Goal: Task Accomplishment & Management: Manage account settings

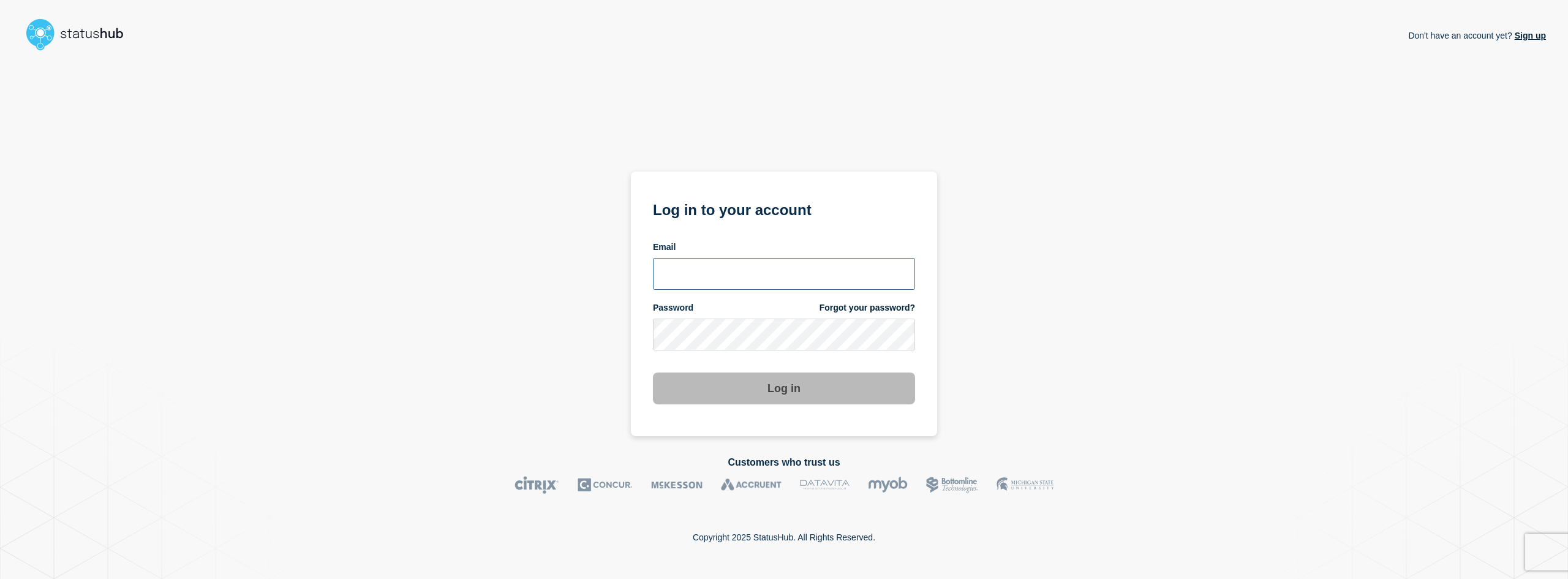
type input "[EMAIL_ADDRESS][DOMAIN_NAME]"
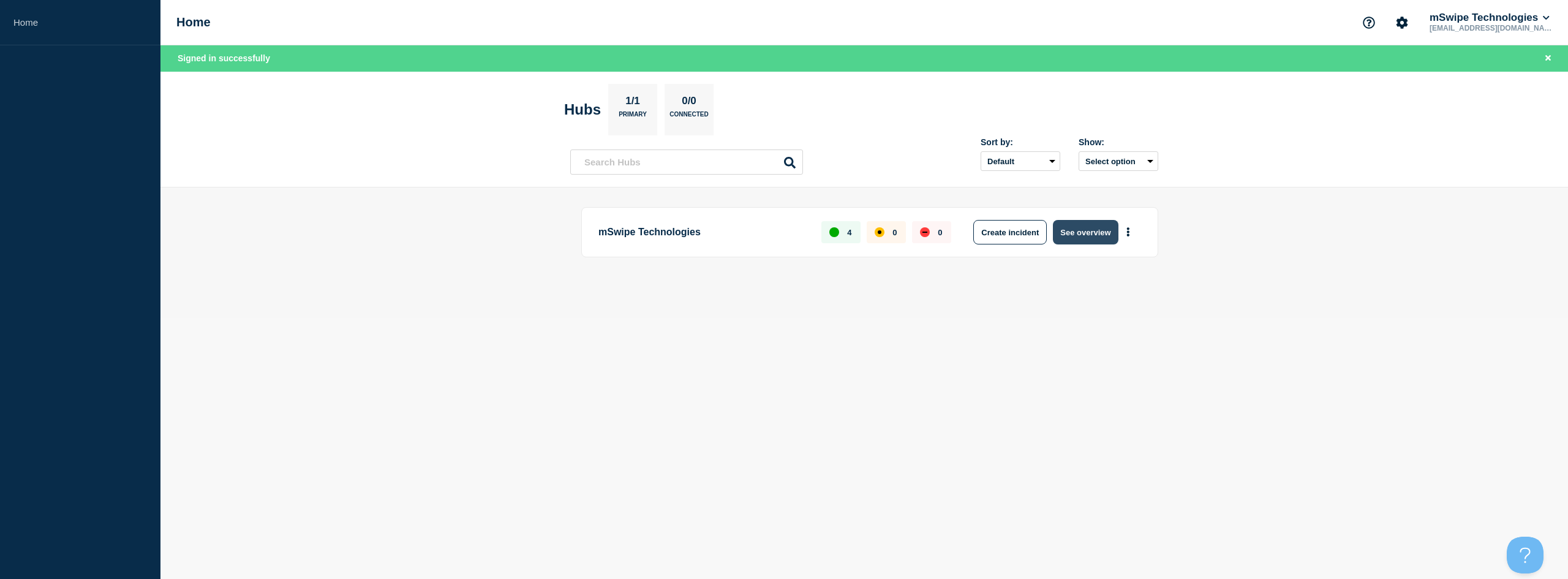
click at [1094, 230] on button "See overview" at bounding box center [1086, 232] width 65 height 24
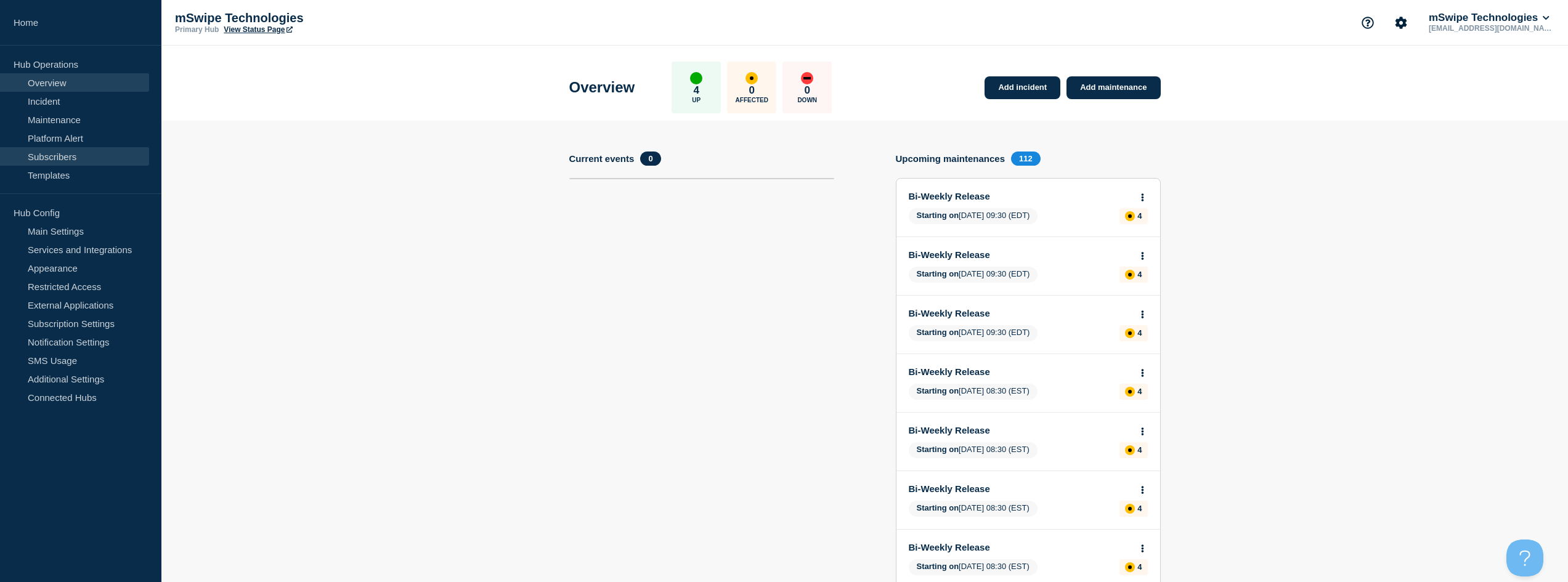
click at [53, 157] on link "Subscribers" at bounding box center [75, 156] width 149 height 19
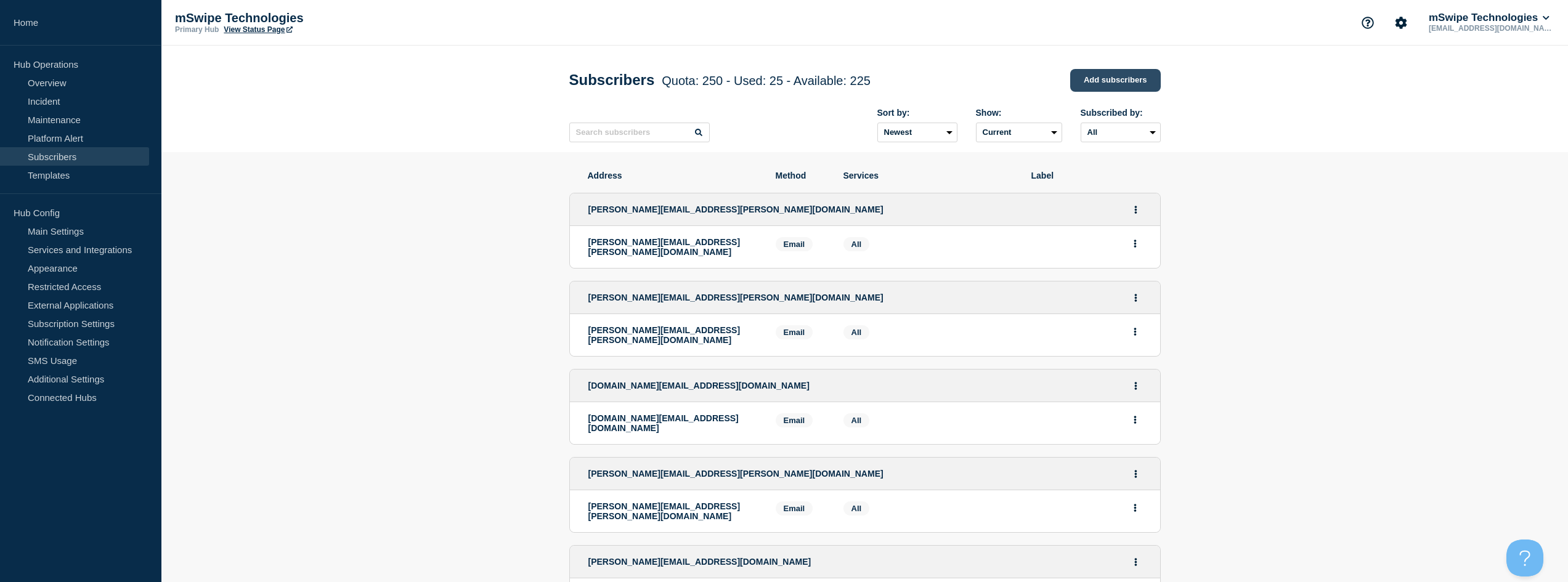
click at [1125, 81] on link "Add subscribers" at bounding box center [1115, 80] width 91 height 22
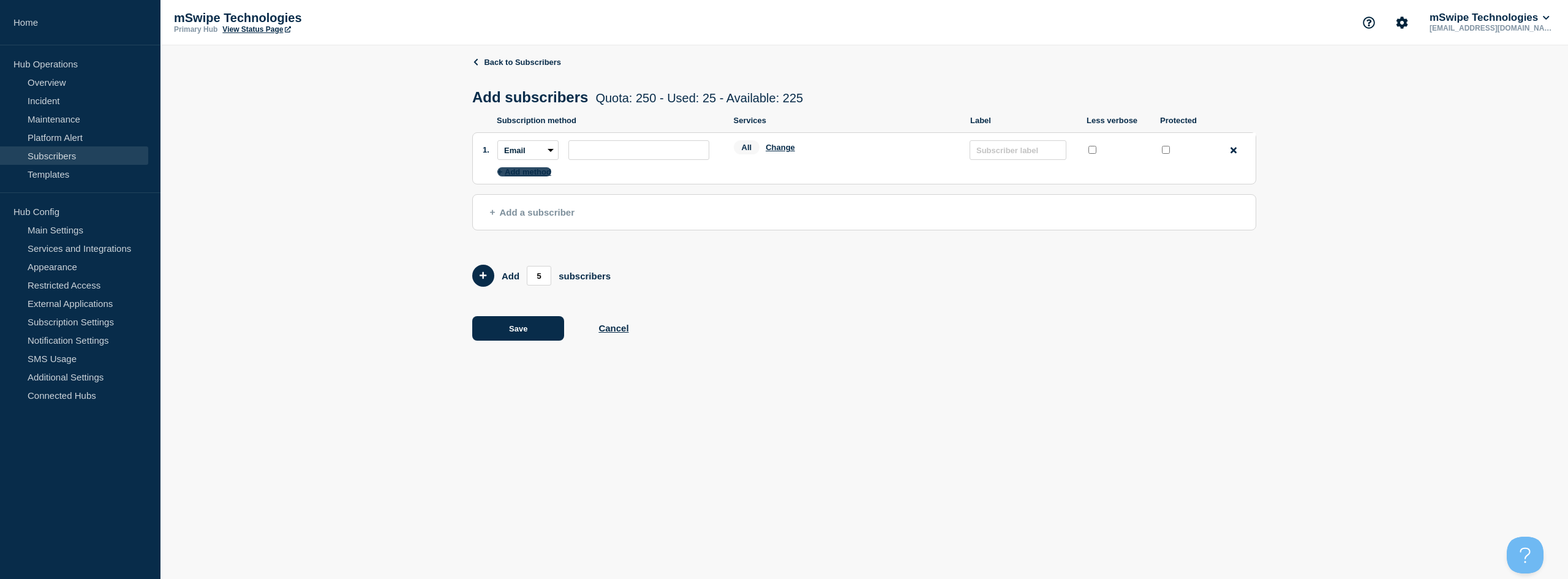
click at [534, 173] on button "Add method" at bounding box center [524, 172] width 54 height 9
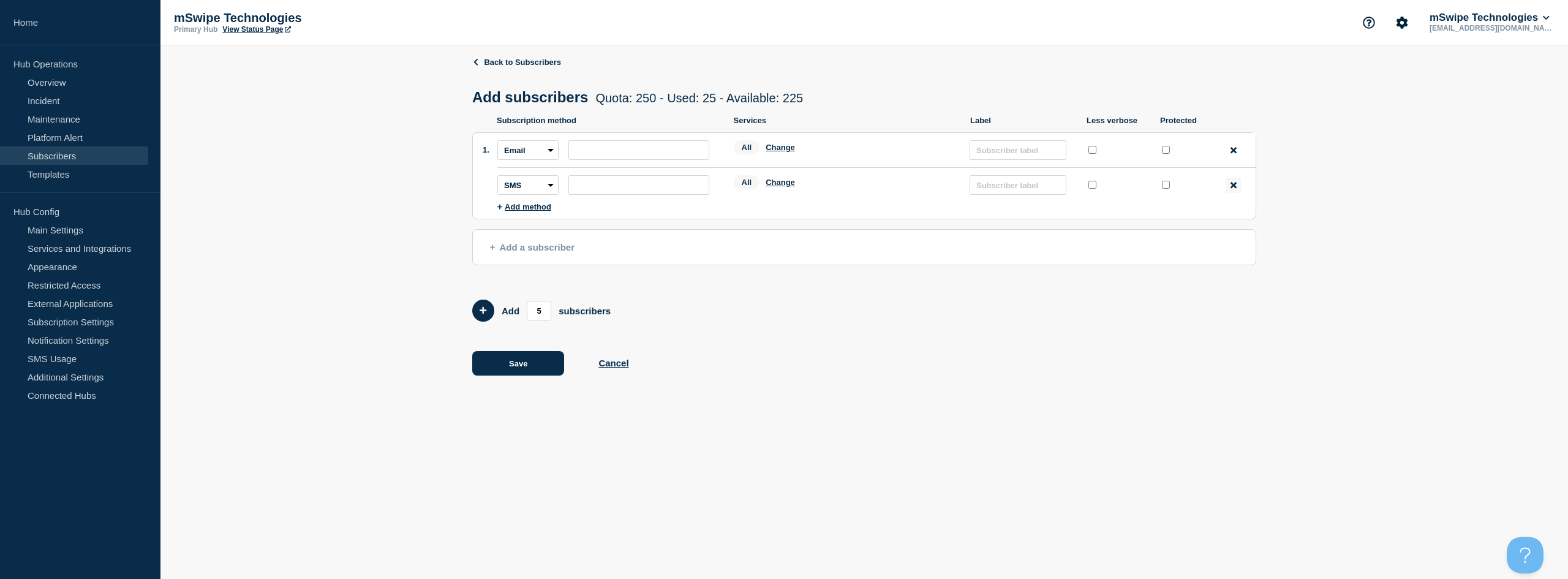
click at [1231, 187] on icon at bounding box center [1234, 185] width 6 height 9
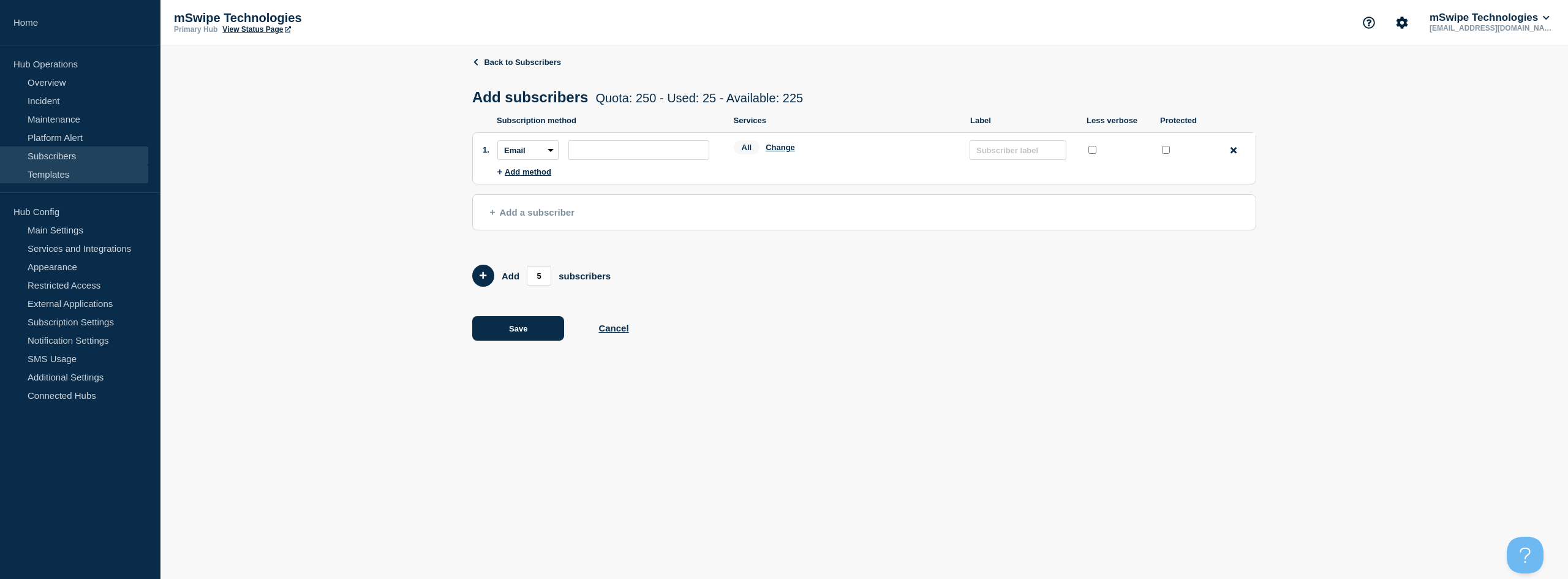
click at [58, 174] on link "Templates" at bounding box center [74, 174] width 148 height 19
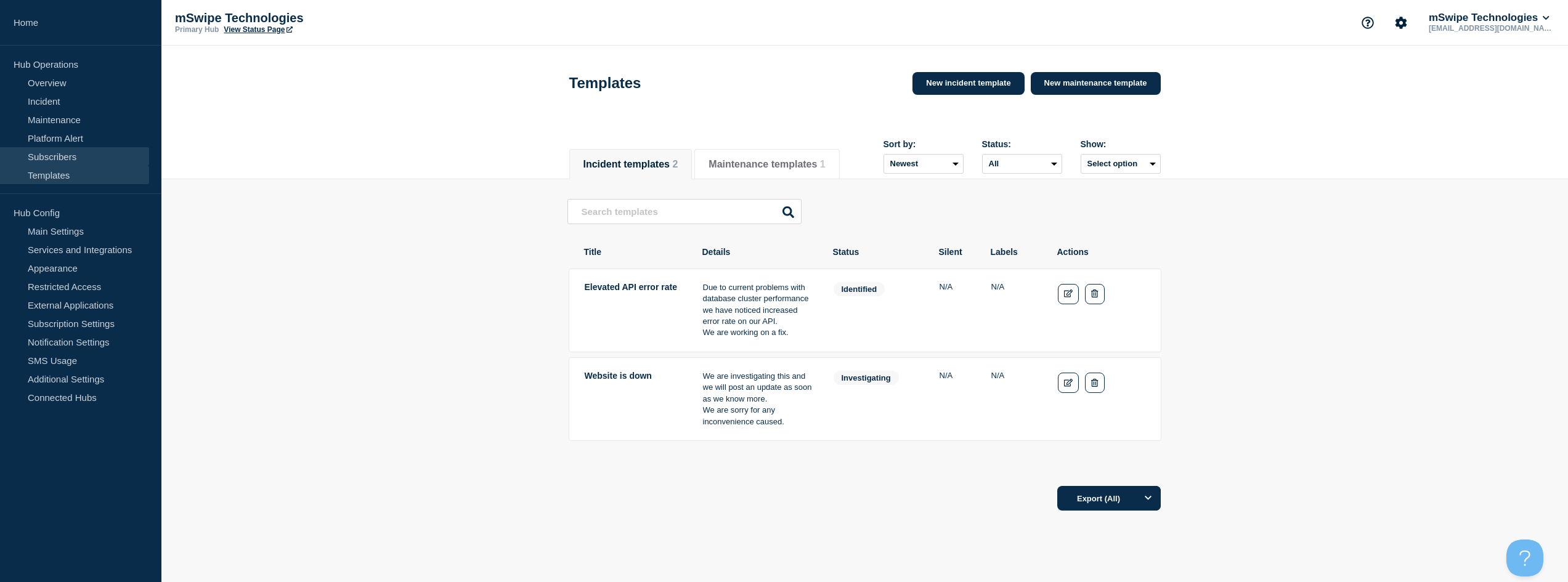
click at [55, 157] on link "Subscribers" at bounding box center [75, 156] width 149 height 19
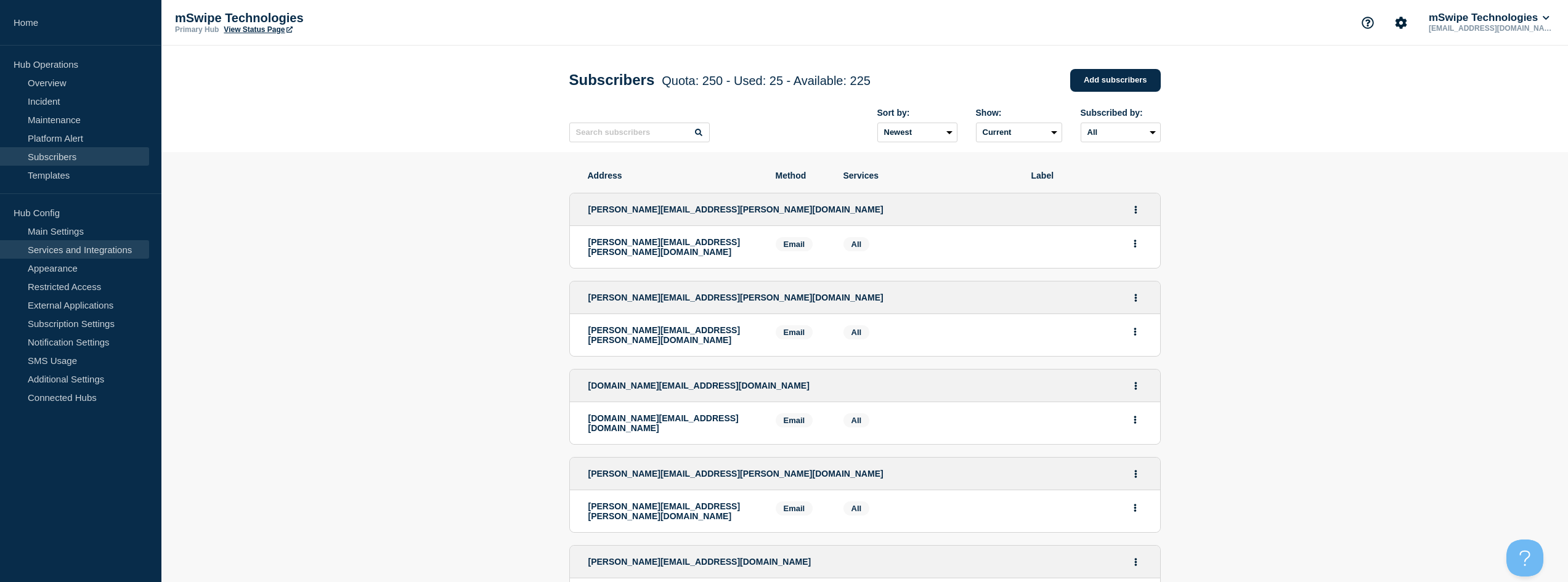
click at [96, 251] on link "Services and Integrations" at bounding box center [75, 249] width 149 height 19
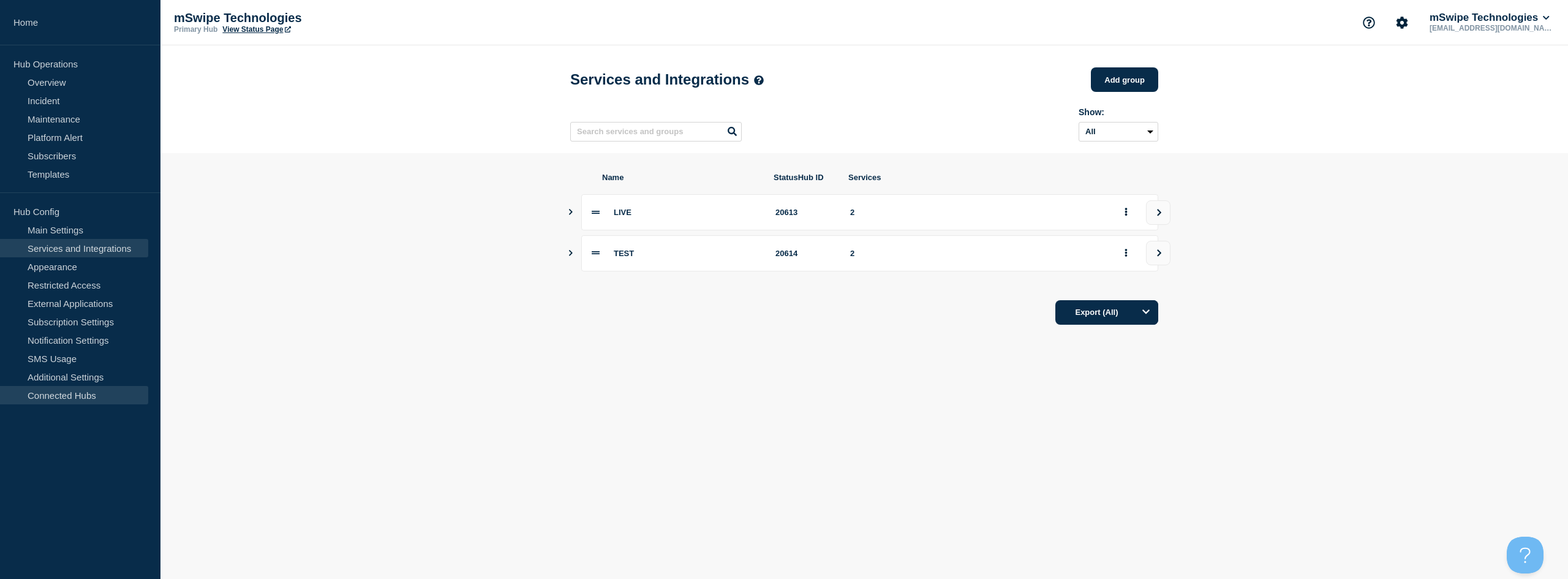
click at [79, 394] on link "Connected Hubs" at bounding box center [74, 395] width 148 height 19
click at [69, 228] on link "Main Settings" at bounding box center [74, 229] width 148 height 19
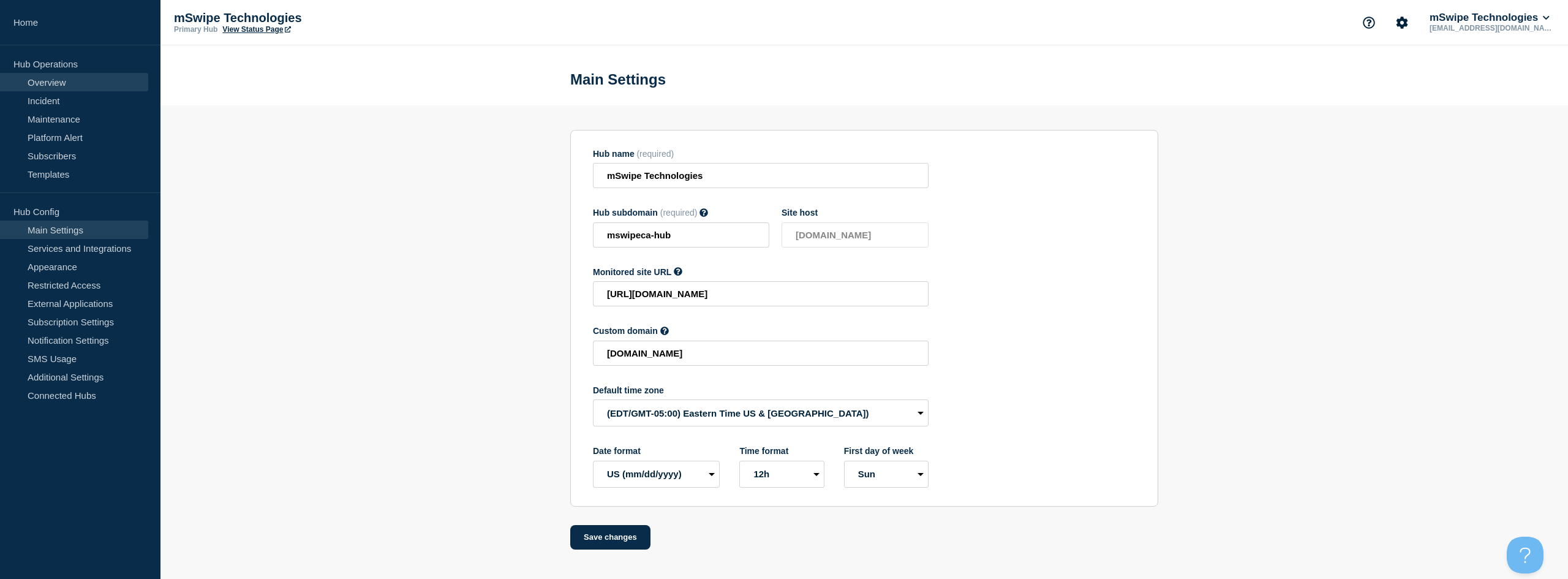
click at [38, 82] on link "Overview" at bounding box center [74, 82] width 148 height 19
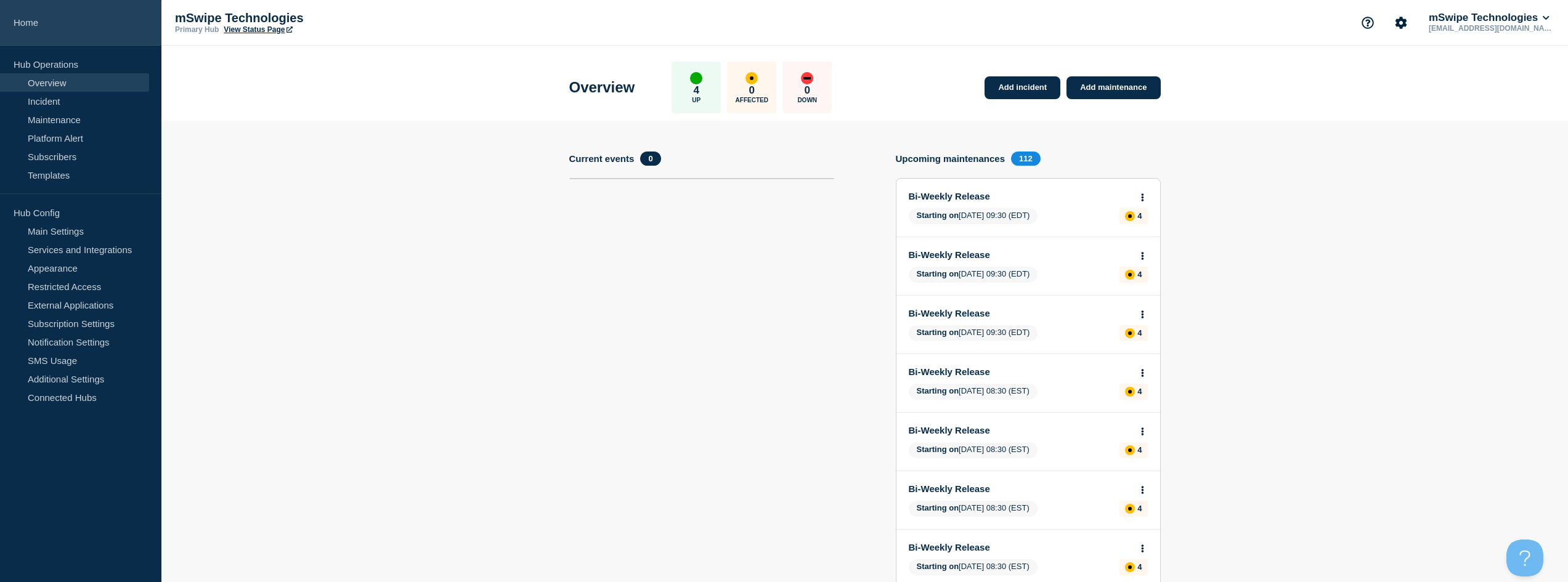
click at [37, 22] on link "Home" at bounding box center [80, 22] width 161 height 46
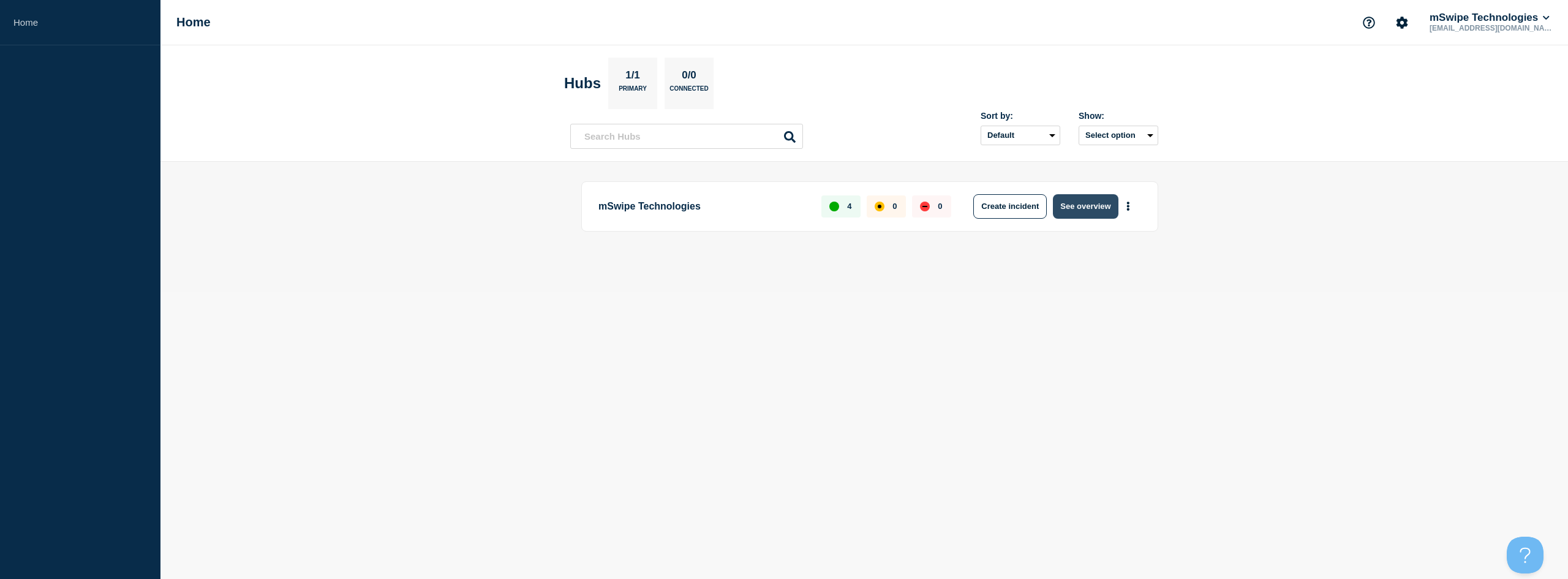
click at [1086, 210] on button "See overview" at bounding box center [1086, 206] width 65 height 24
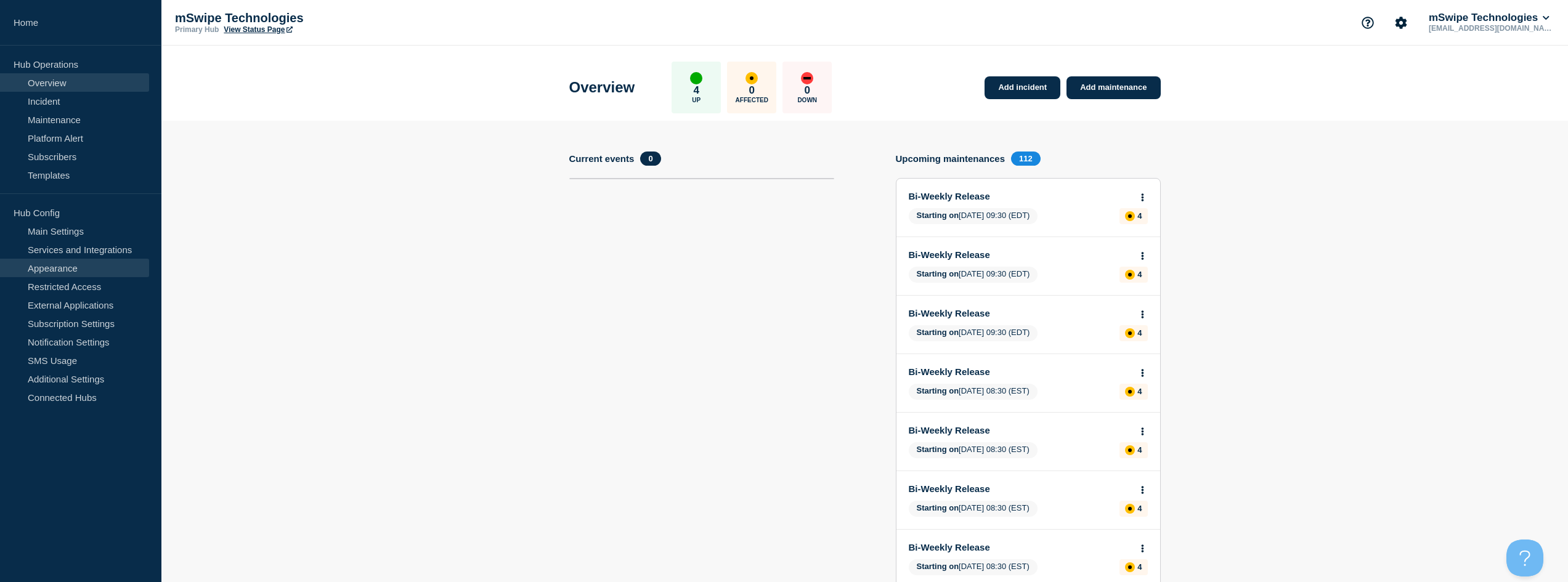
click at [51, 265] on link "Appearance" at bounding box center [75, 268] width 149 height 19
